Goal: Information Seeking & Learning: Find specific fact

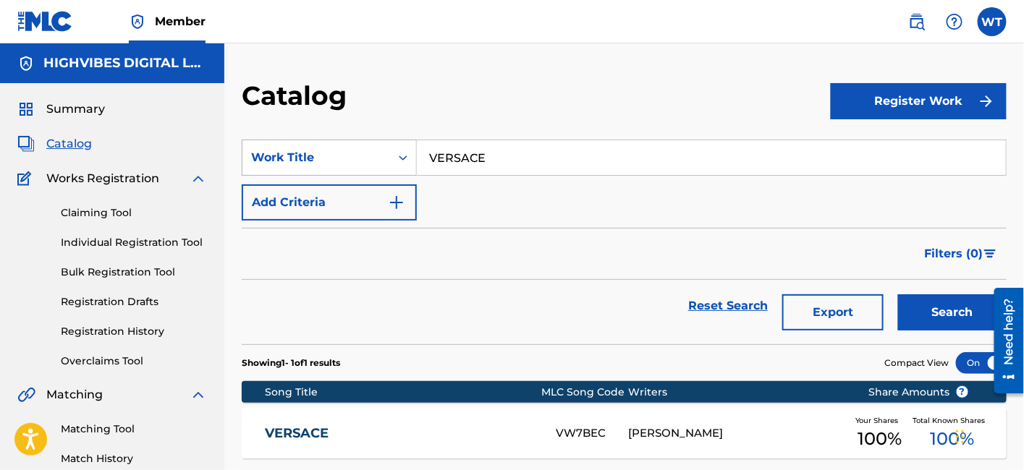
click at [355, 166] on div "Work Title" at bounding box center [316, 157] width 148 height 27
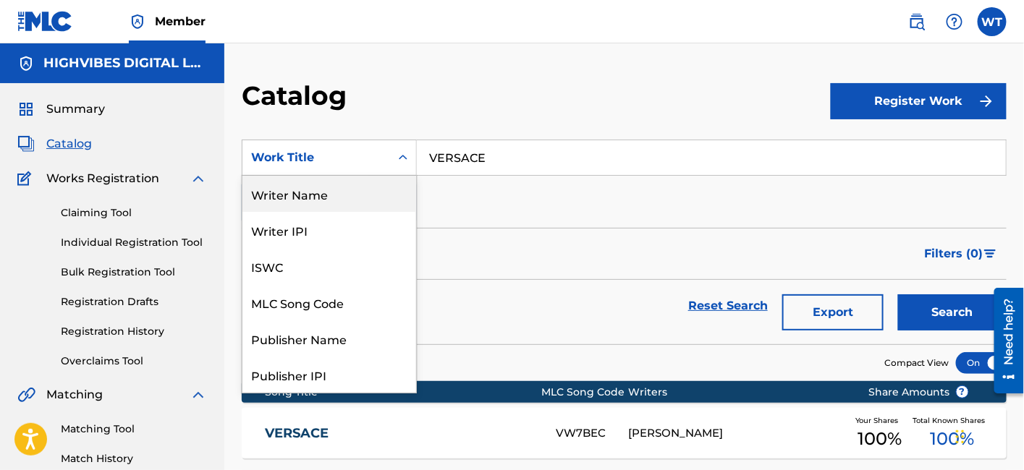
click at [325, 196] on div "Writer Name" at bounding box center [329, 194] width 174 height 36
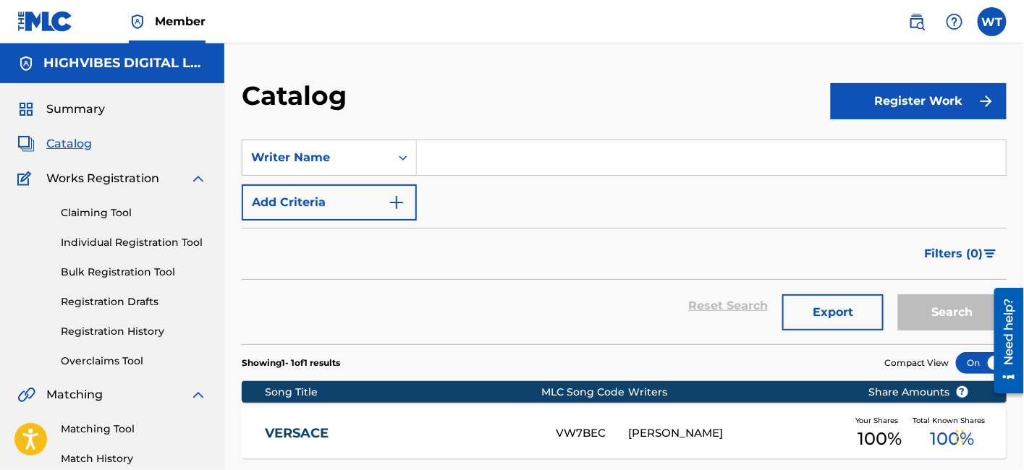
click at [516, 162] on input "Search Form" at bounding box center [711, 157] width 589 height 35
paste input "[PERSON_NAME]"
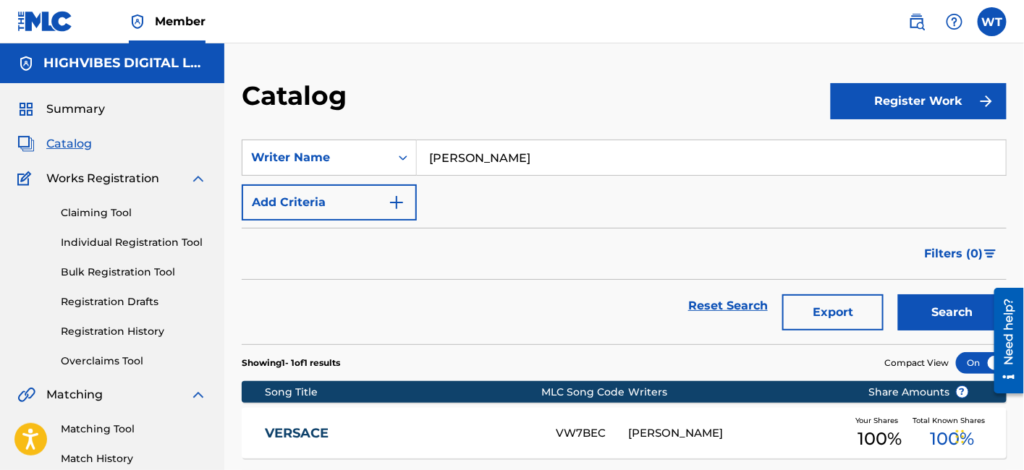
click at [943, 312] on button "Search" at bounding box center [952, 312] width 109 height 36
click at [485, 150] on input "[PERSON_NAME]" at bounding box center [711, 157] width 589 height 35
paste input "[PERSON_NAME]"
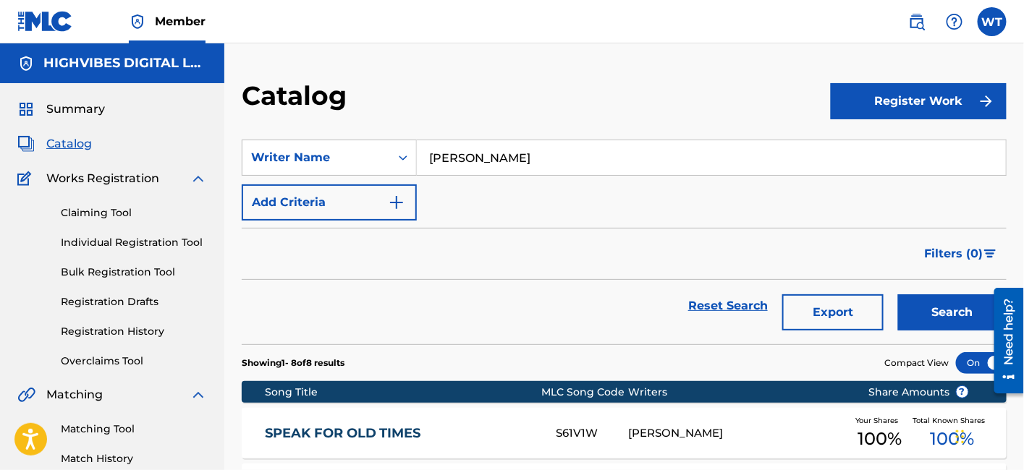
type input "[PERSON_NAME]"
click at [917, 296] on button "Search" at bounding box center [952, 312] width 109 height 36
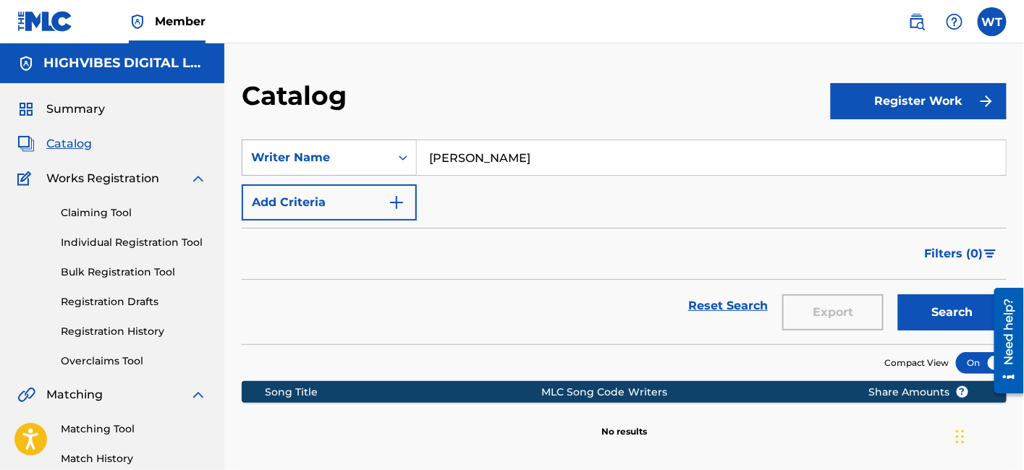
click at [381, 159] on div "Writer Name" at bounding box center [316, 157] width 148 height 27
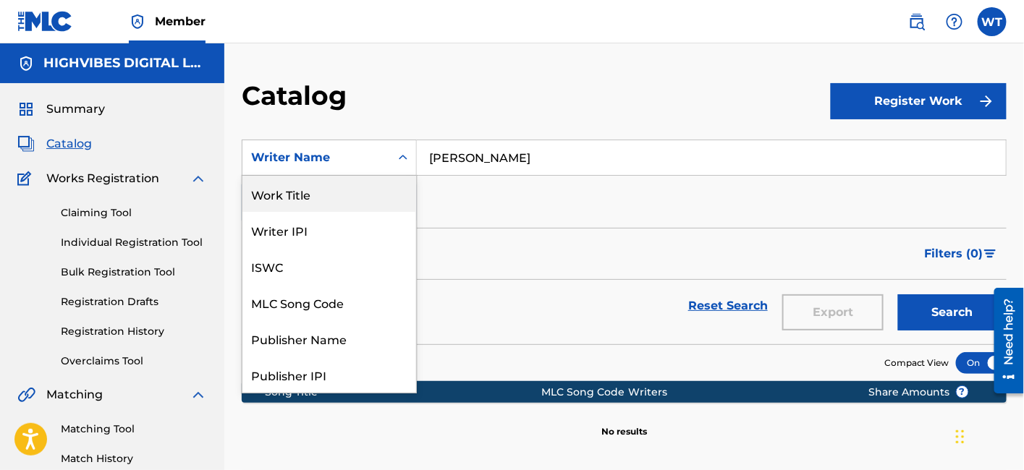
click at [313, 192] on div "Work Title" at bounding box center [329, 194] width 174 height 36
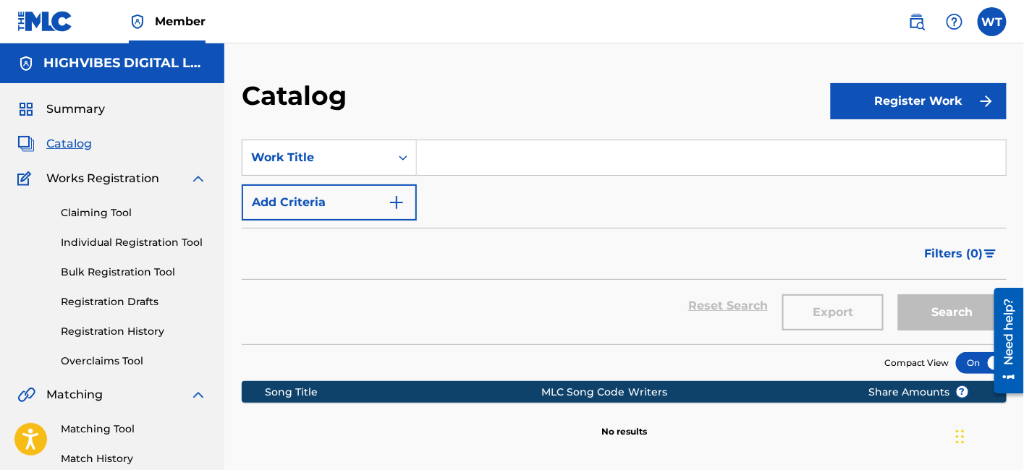
click at [584, 161] on input "Search Form" at bounding box center [711, 157] width 589 height 35
paste input "[PERSON_NAME]"
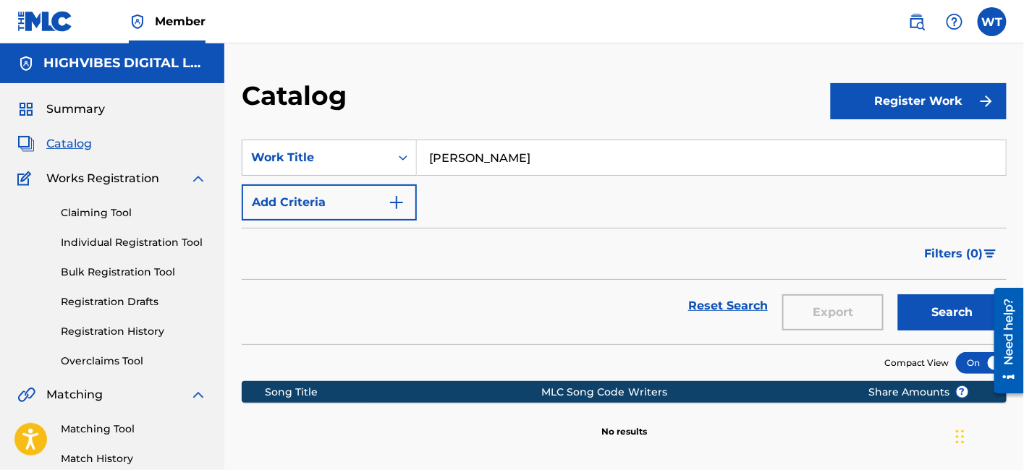
type input "[PERSON_NAME]"
click at [924, 312] on button "Search" at bounding box center [952, 312] width 109 height 36
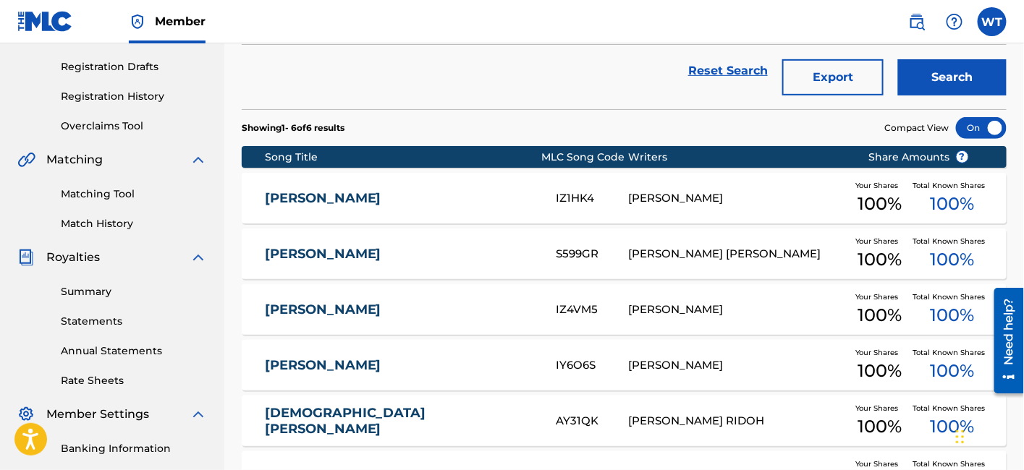
scroll to position [321, 0]
